Goal: Information Seeking & Learning: Learn about a topic

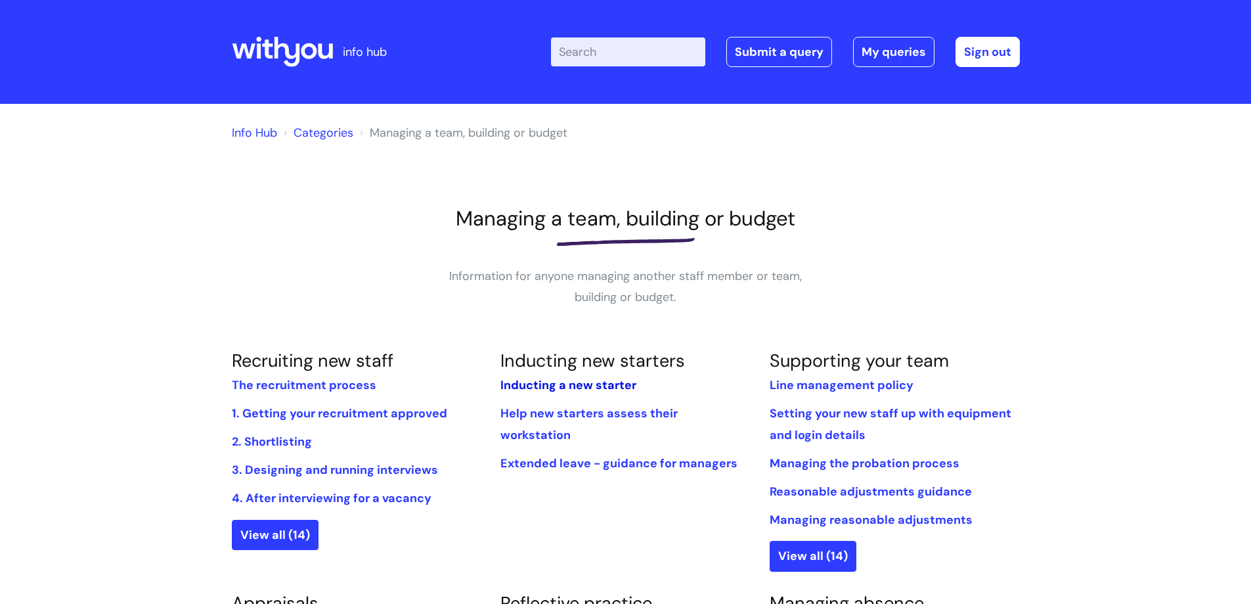
click at [601, 380] on link "Inducting a new starter" at bounding box center [568, 385] width 136 height 16
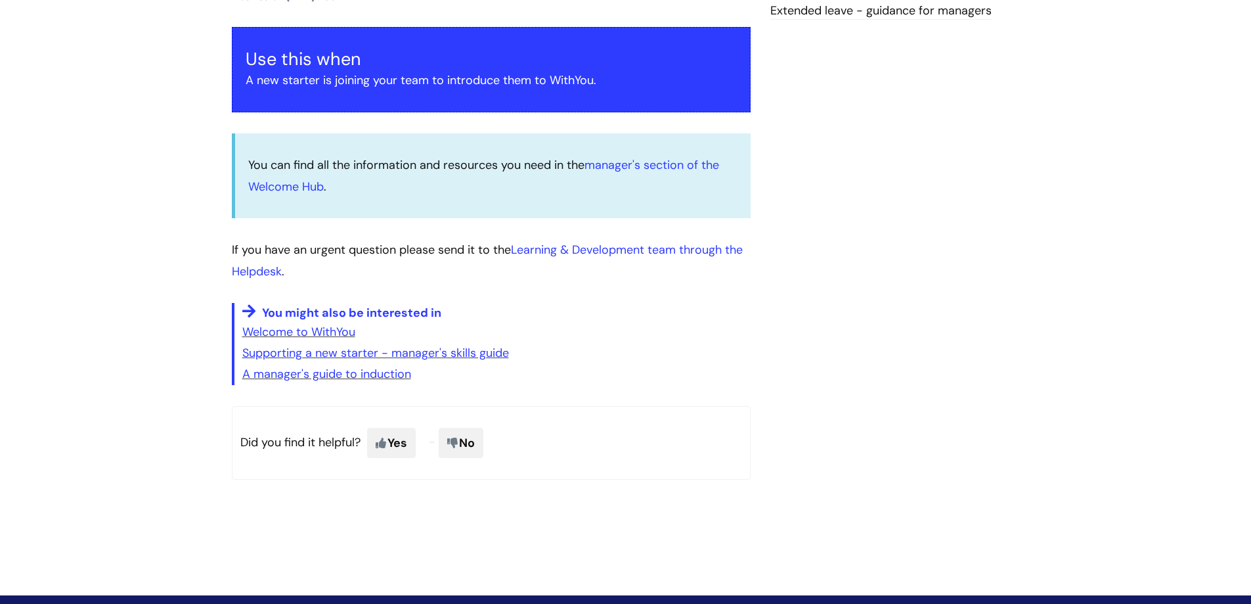
scroll to position [263, 0]
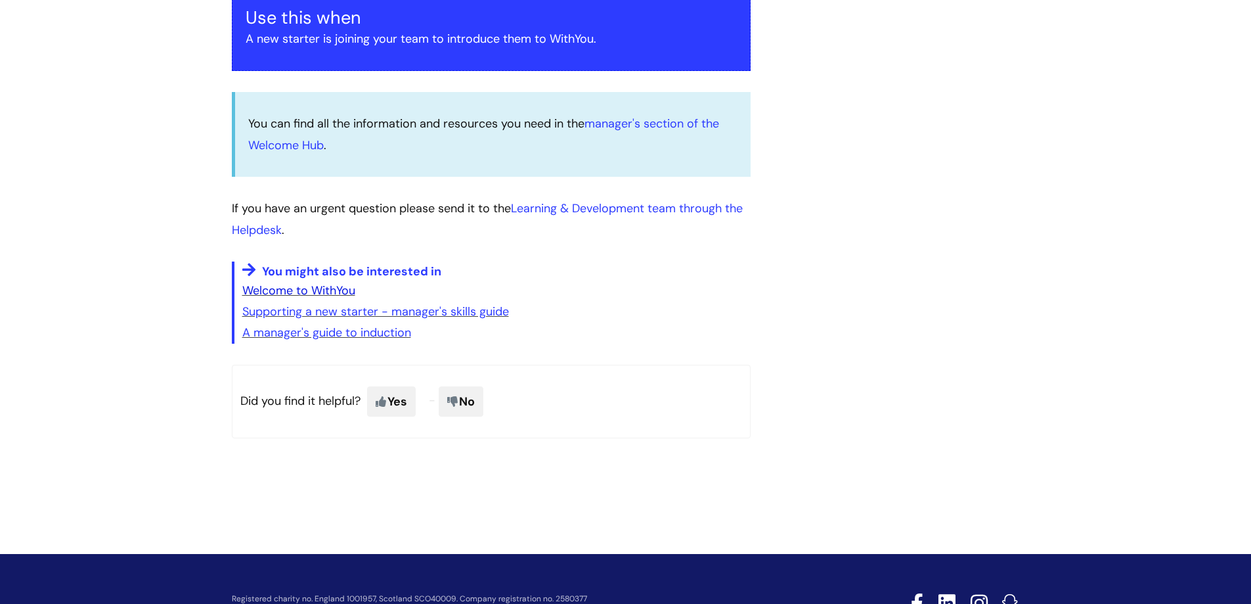
click at [290, 292] on link "Welcome to WithYou" at bounding box center [298, 290] width 113 height 16
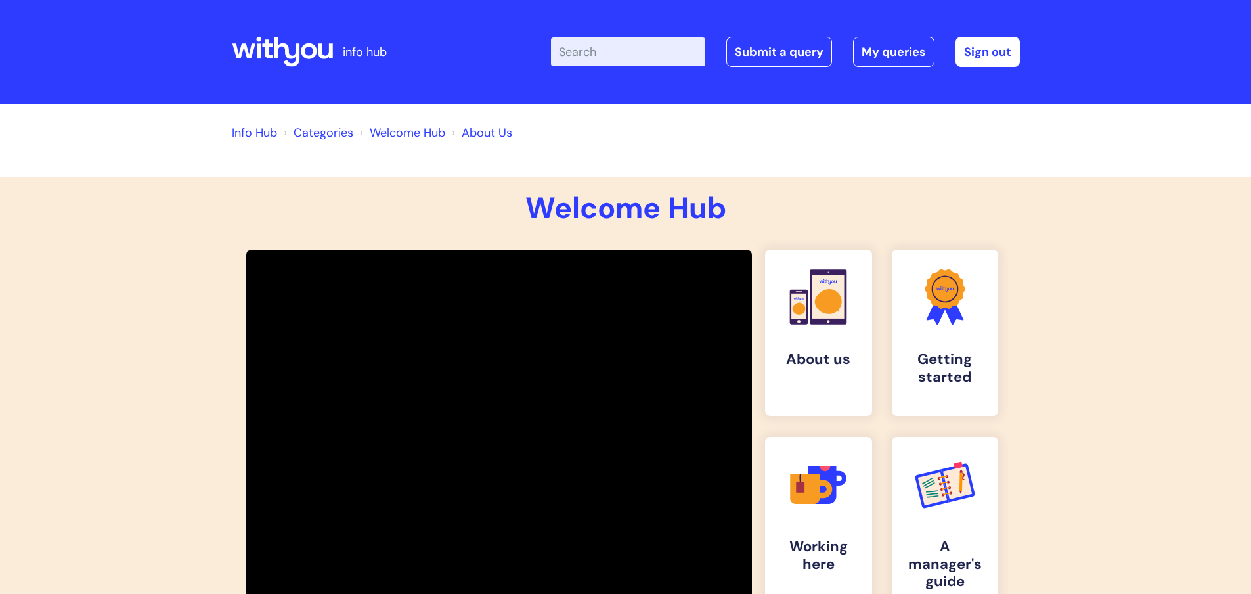
click at [380, 131] on link "Welcome Hub" at bounding box center [408, 133] width 76 height 16
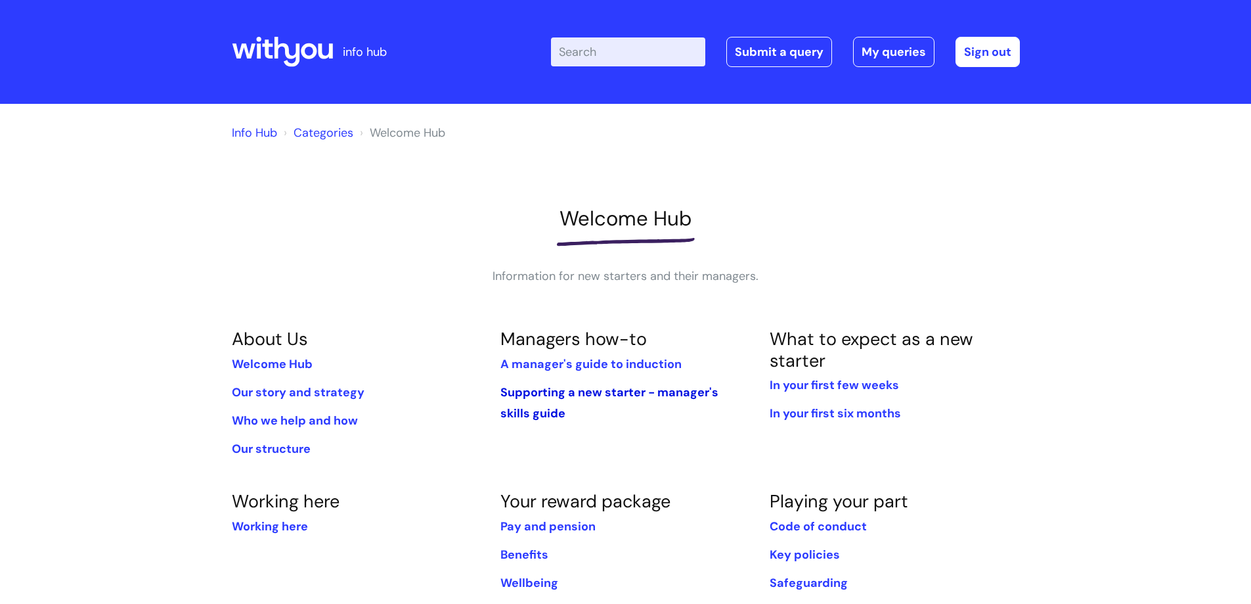
click at [556, 392] on link "Supporting a new starter - manager's skills guide" at bounding box center [609, 402] width 218 height 37
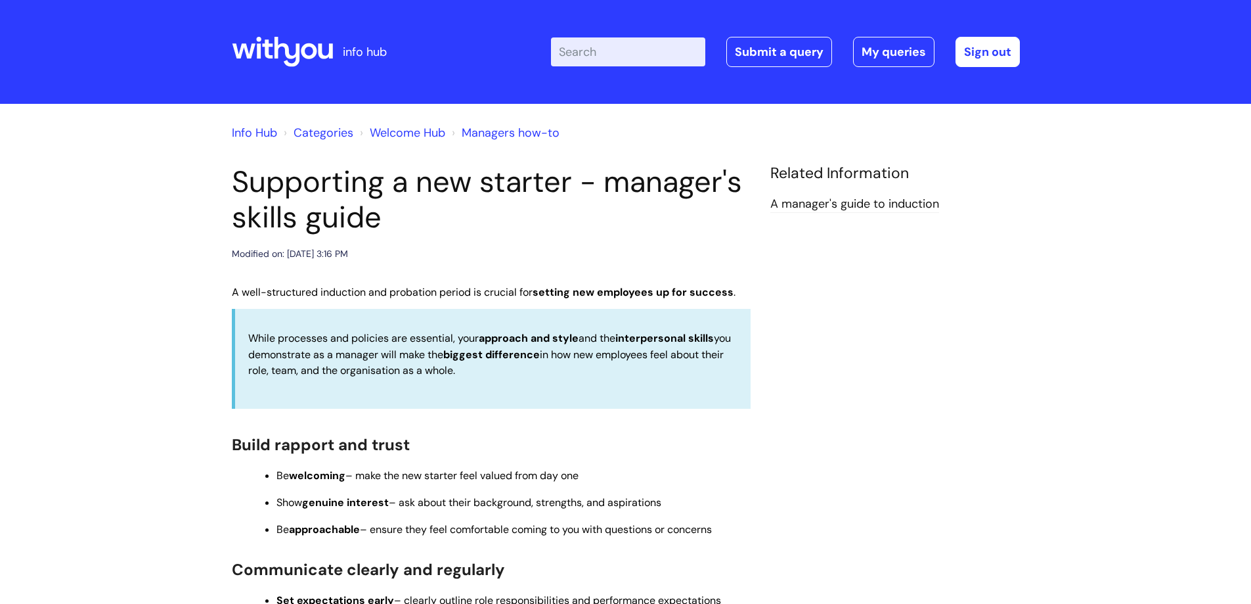
click at [602, 48] on input "Enter your search term here..." at bounding box center [628, 51] width 154 height 29
type input "new startet"
click button "Search" at bounding box center [0, 0] width 0 height 0
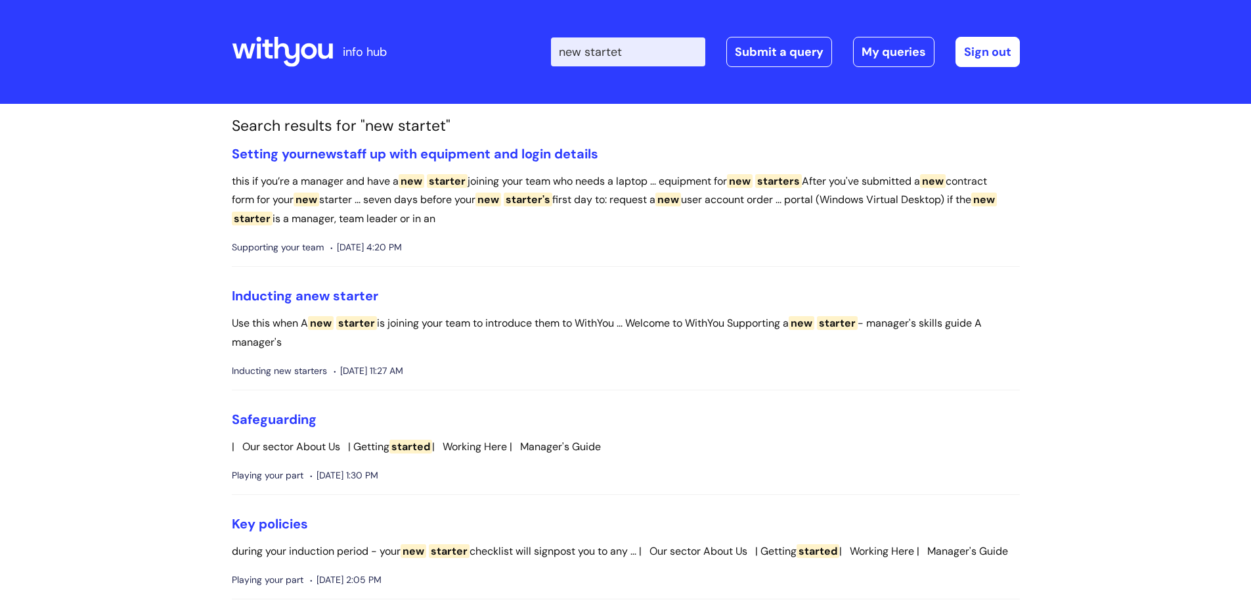
click at [636, 52] on input "new startet" at bounding box center [628, 51] width 154 height 29
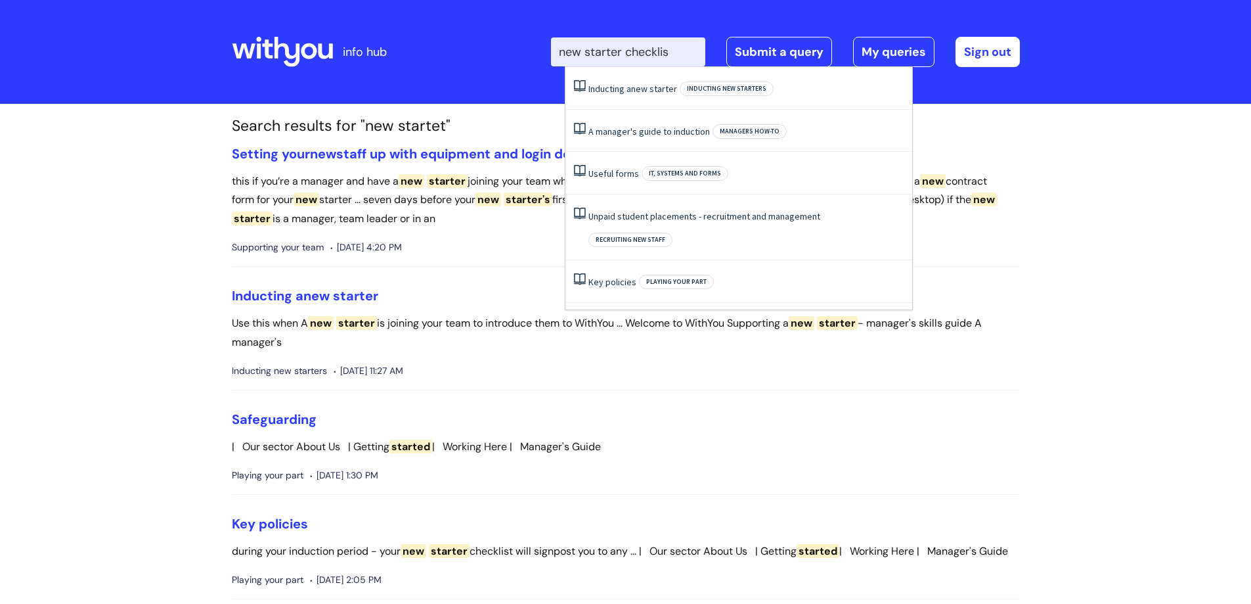
type input "new starter checklist"
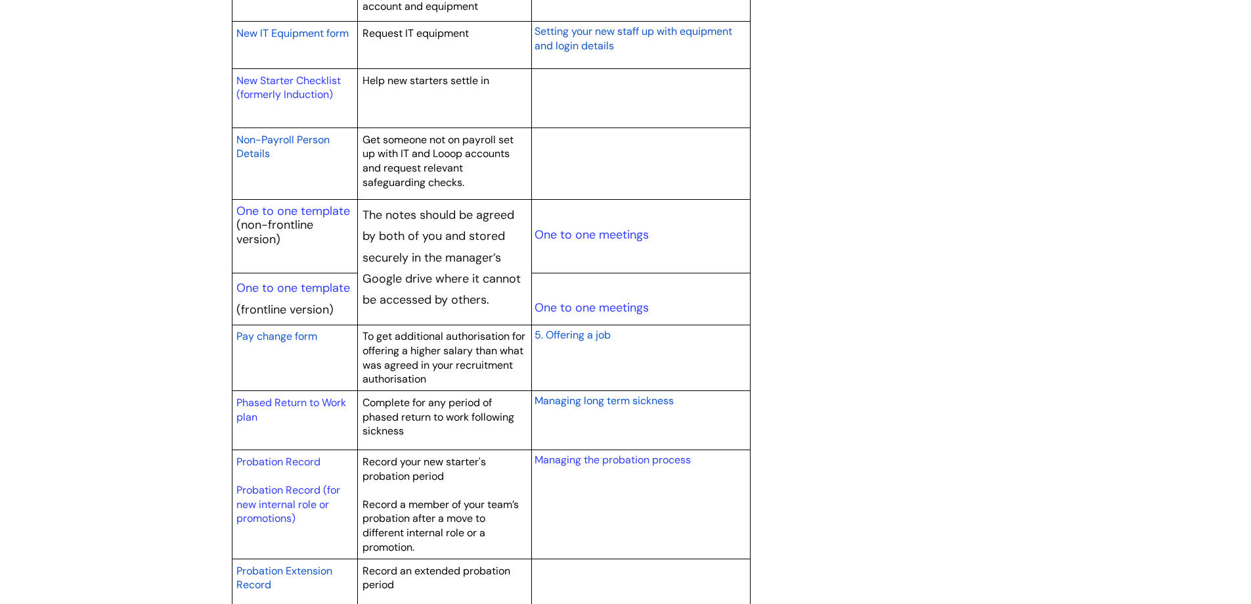
scroll to position [1511, 0]
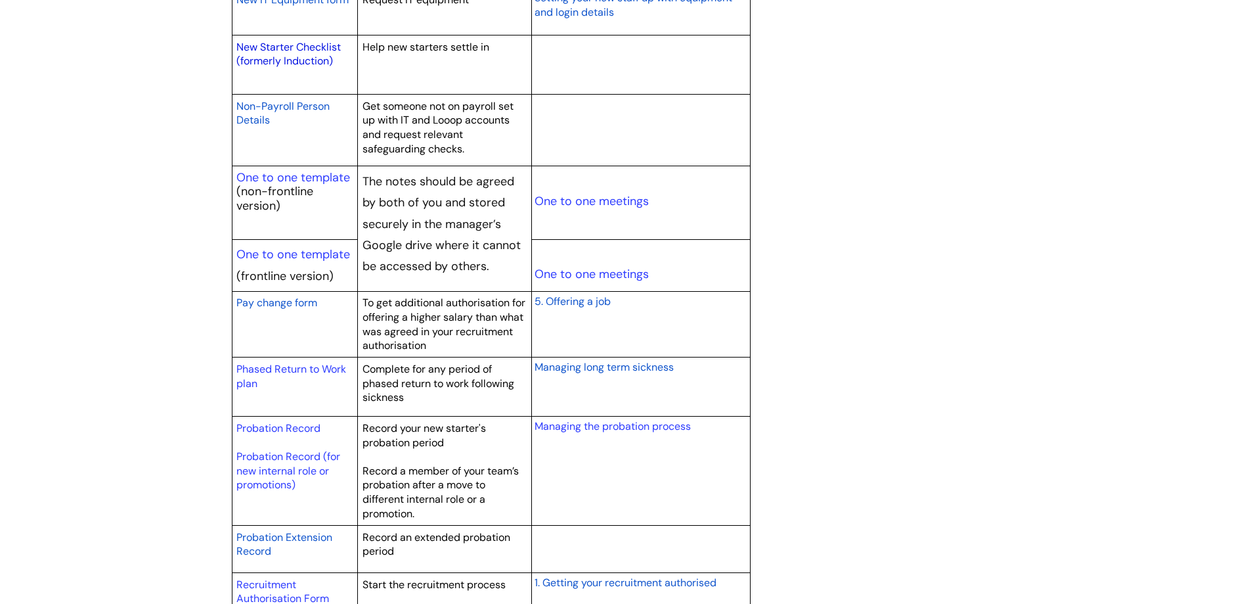
click at [276, 58] on link "New Starter Checklist (formerly Induction)" at bounding box center [288, 54] width 104 height 28
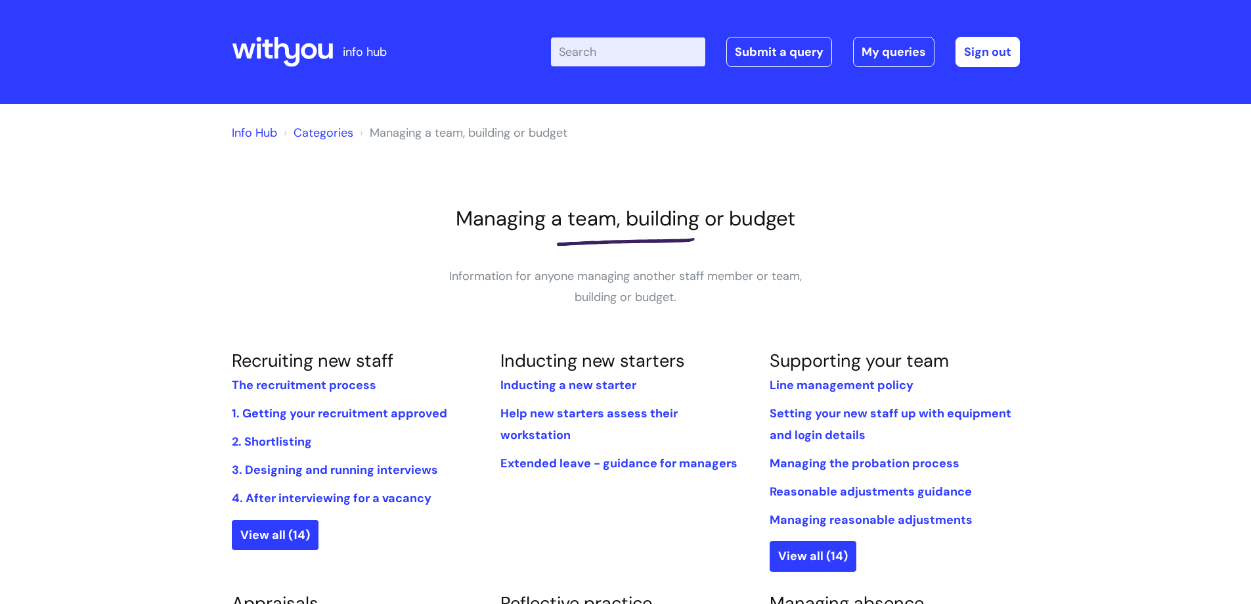
click at [624, 57] on input "Enter your search term here..." at bounding box center [628, 51] width 154 height 29
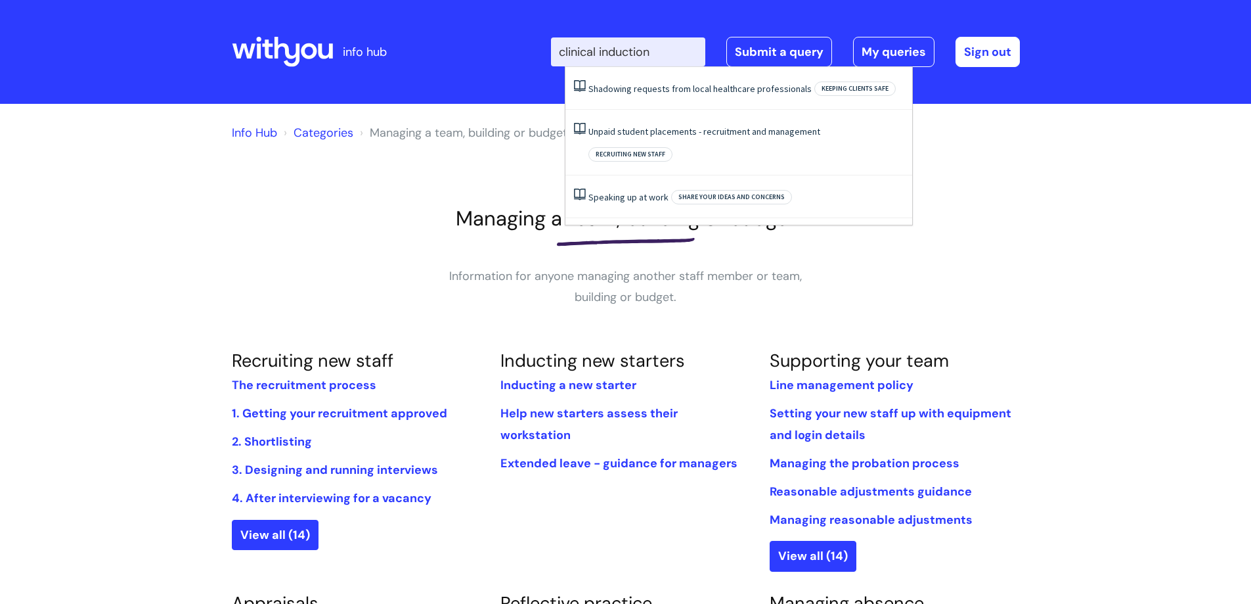
type input "clinical induction"
click button "Search" at bounding box center [0, 0] width 0 height 0
